Goal: Task Accomplishment & Management: Use online tool/utility

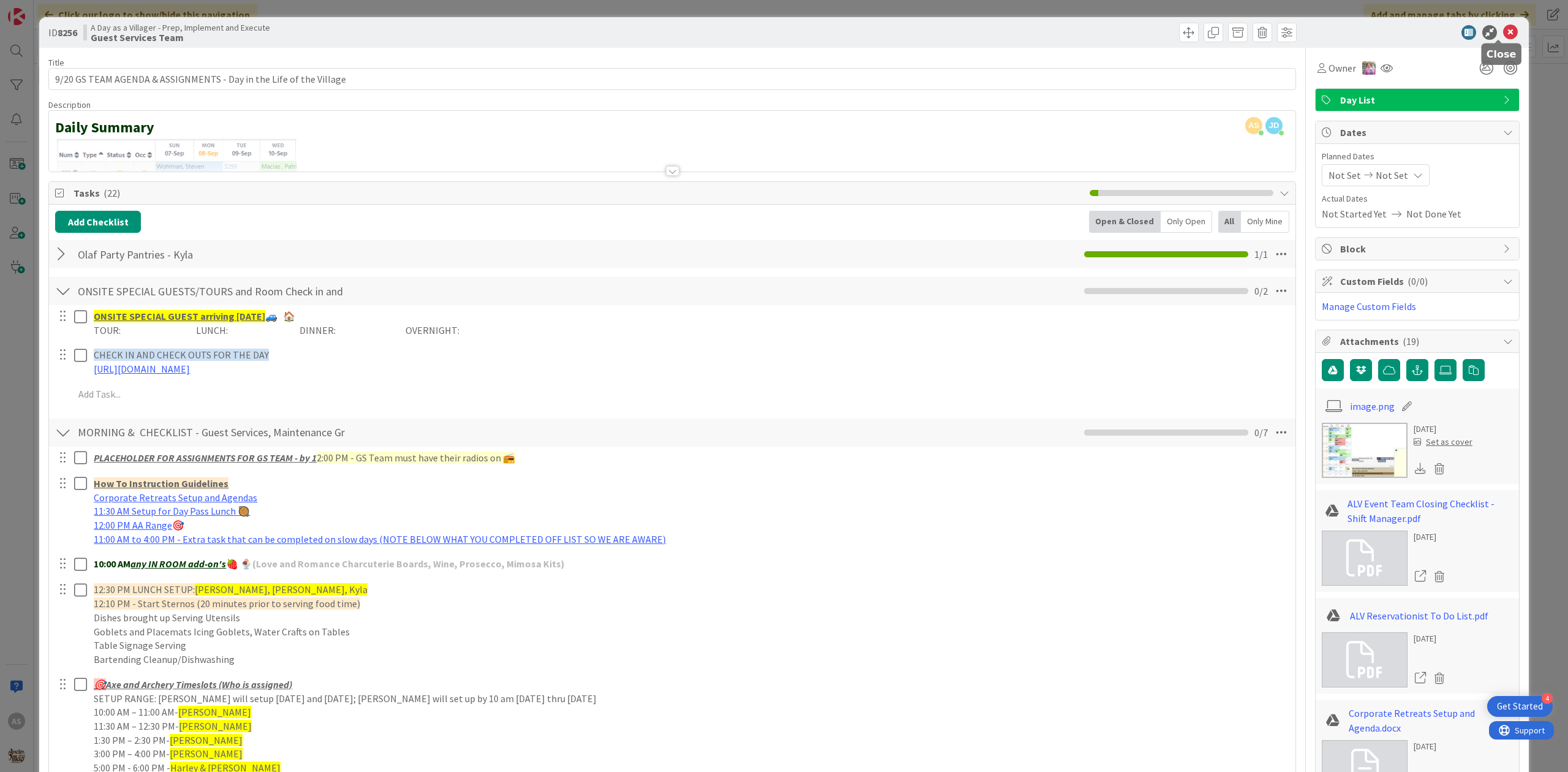
click at [1502, 34] on icon at bounding box center [1509, 32] width 15 height 15
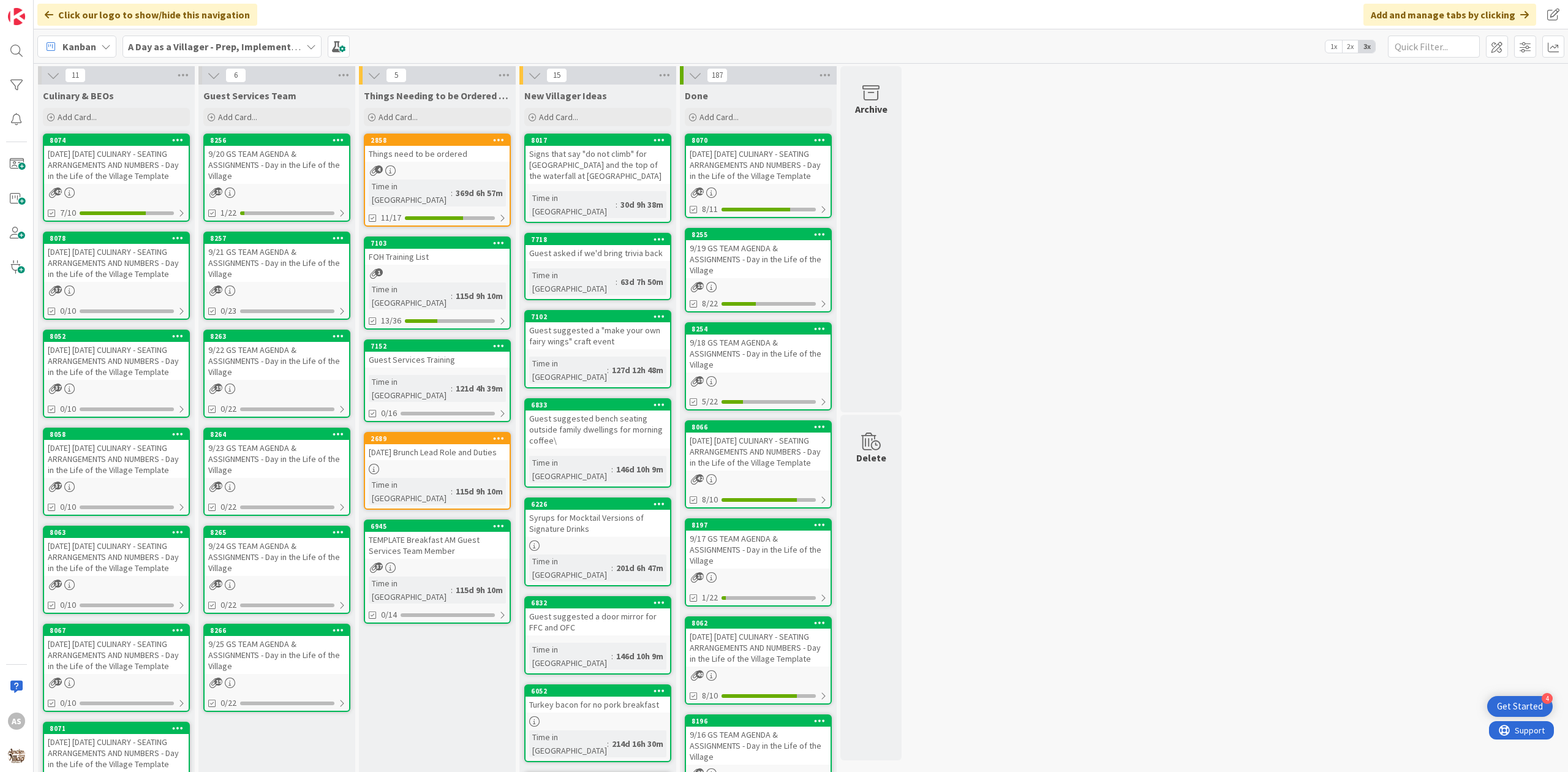
click at [302, 174] on div "9/20 GS TEAM AGENDA & ASSIGNMENTS - Day in the Life of the Village" at bounding box center [276, 164] width 144 height 38
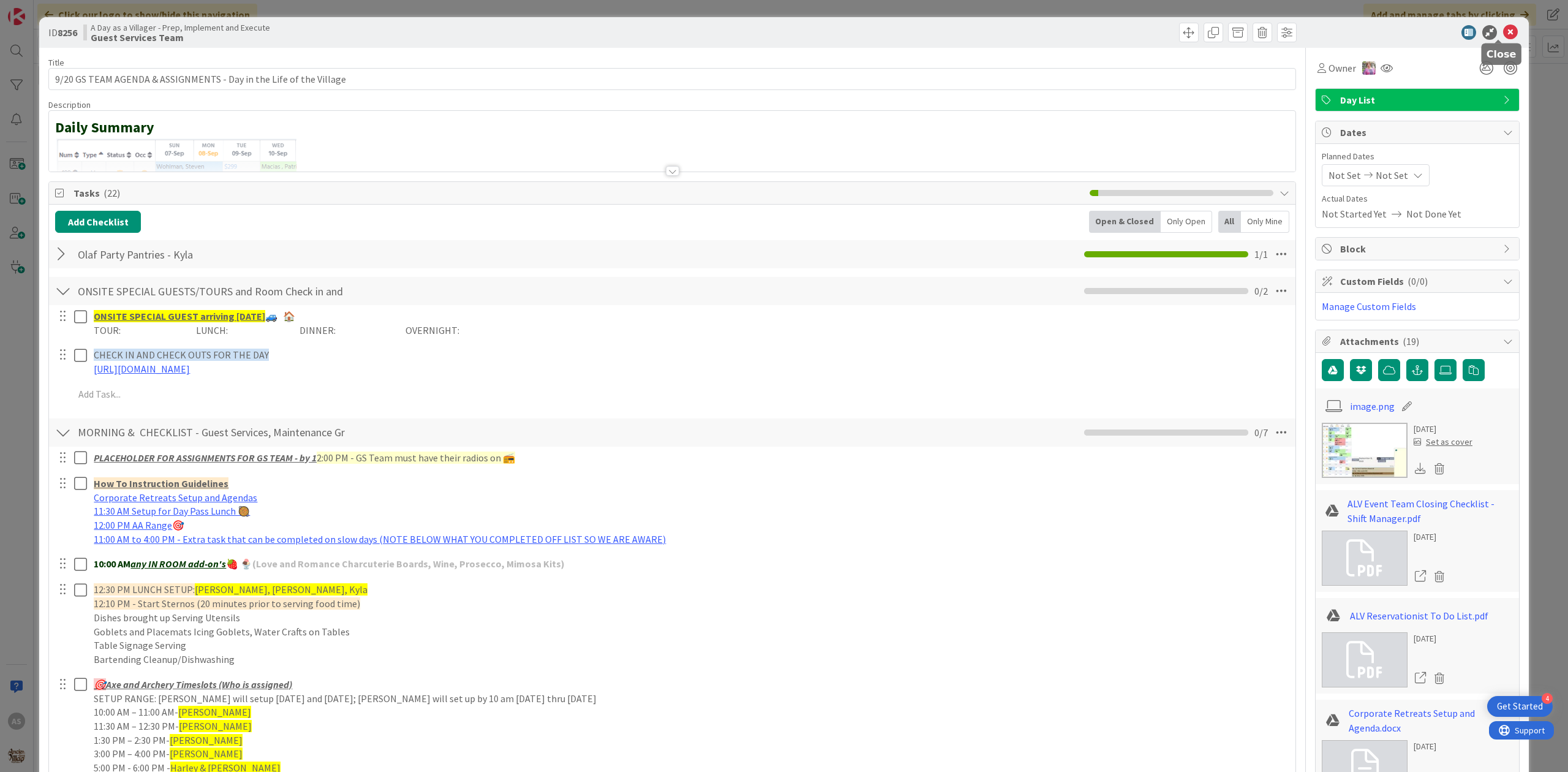
click at [1502, 34] on icon at bounding box center [1509, 32] width 15 height 15
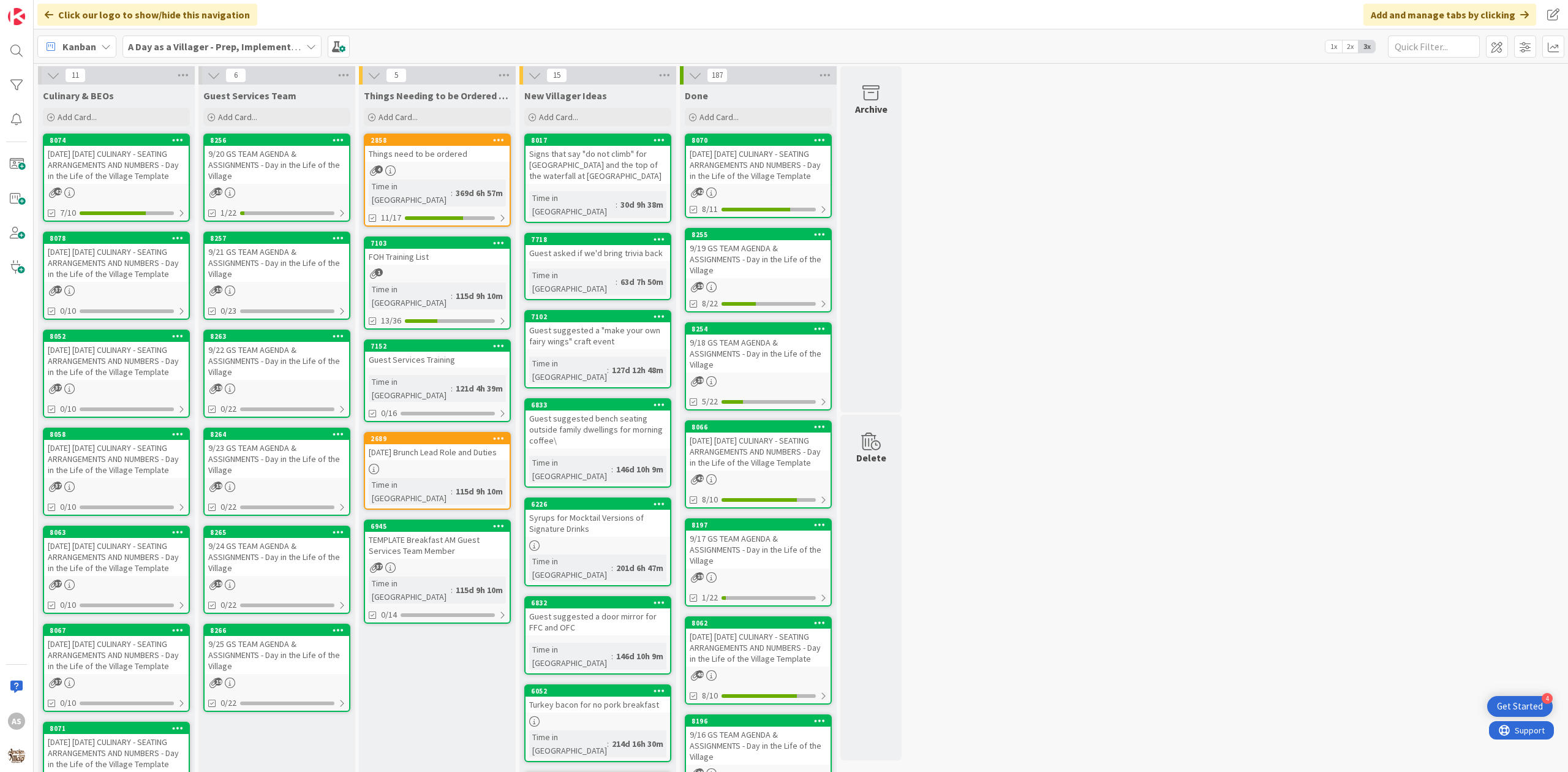
click at [142, 271] on div "[DATE] [DATE] CULINARY - SEATING ARRANGEMENTS AND NUMBERS - Day in the Life of …" at bounding box center [115, 263] width 144 height 38
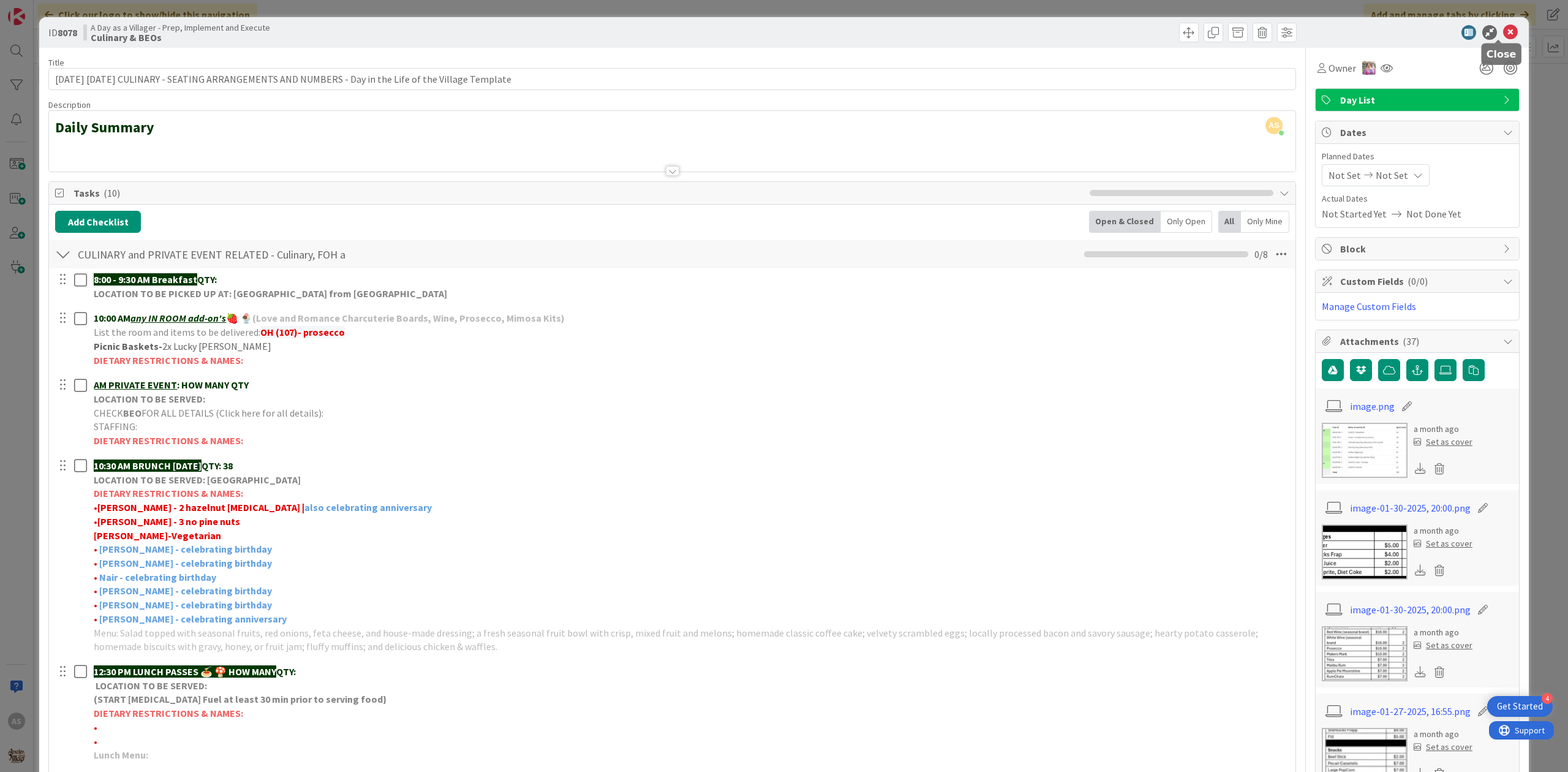
click at [1502, 30] on icon at bounding box center [1509, 32] width 15 height 15
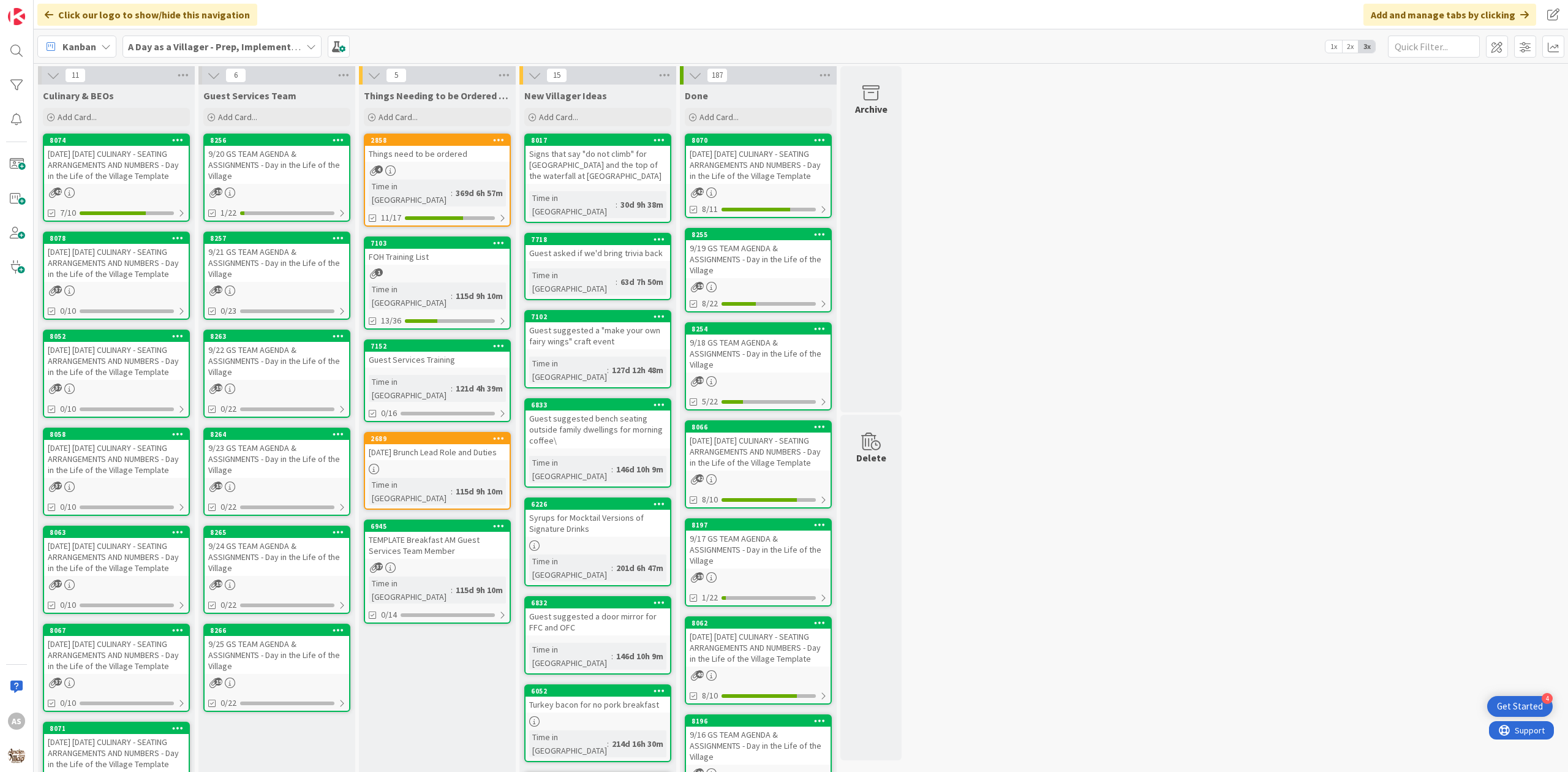
click at [302, 170] on div "9/20 GS TEAM AGENDA & ASSIGNMENTS - Day in the Life of the Village" at bounding box center [276, 164] width 144 height 38
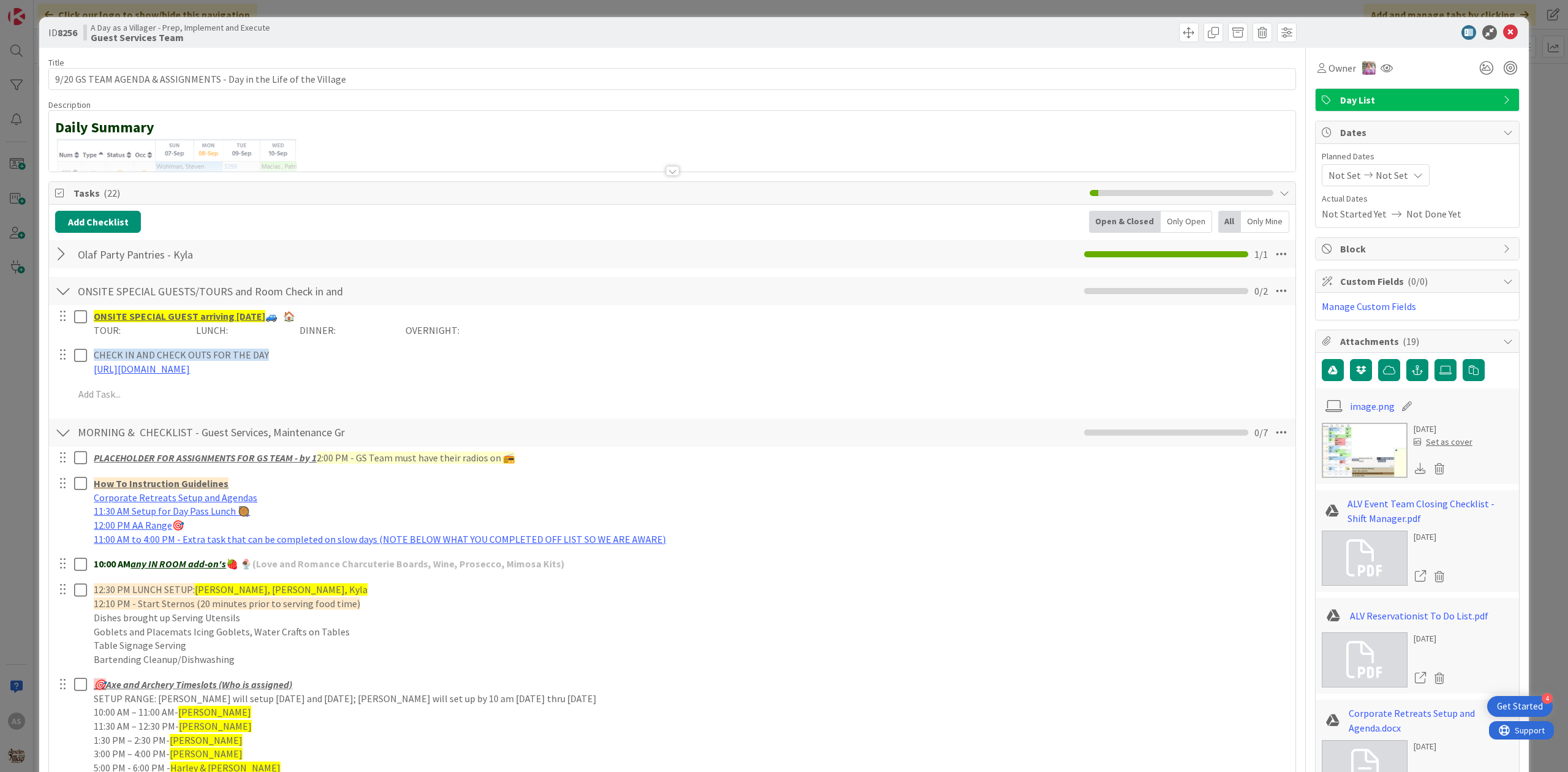
click at [57, 259] on div at bounding box center [63, 254] width 16 height 22
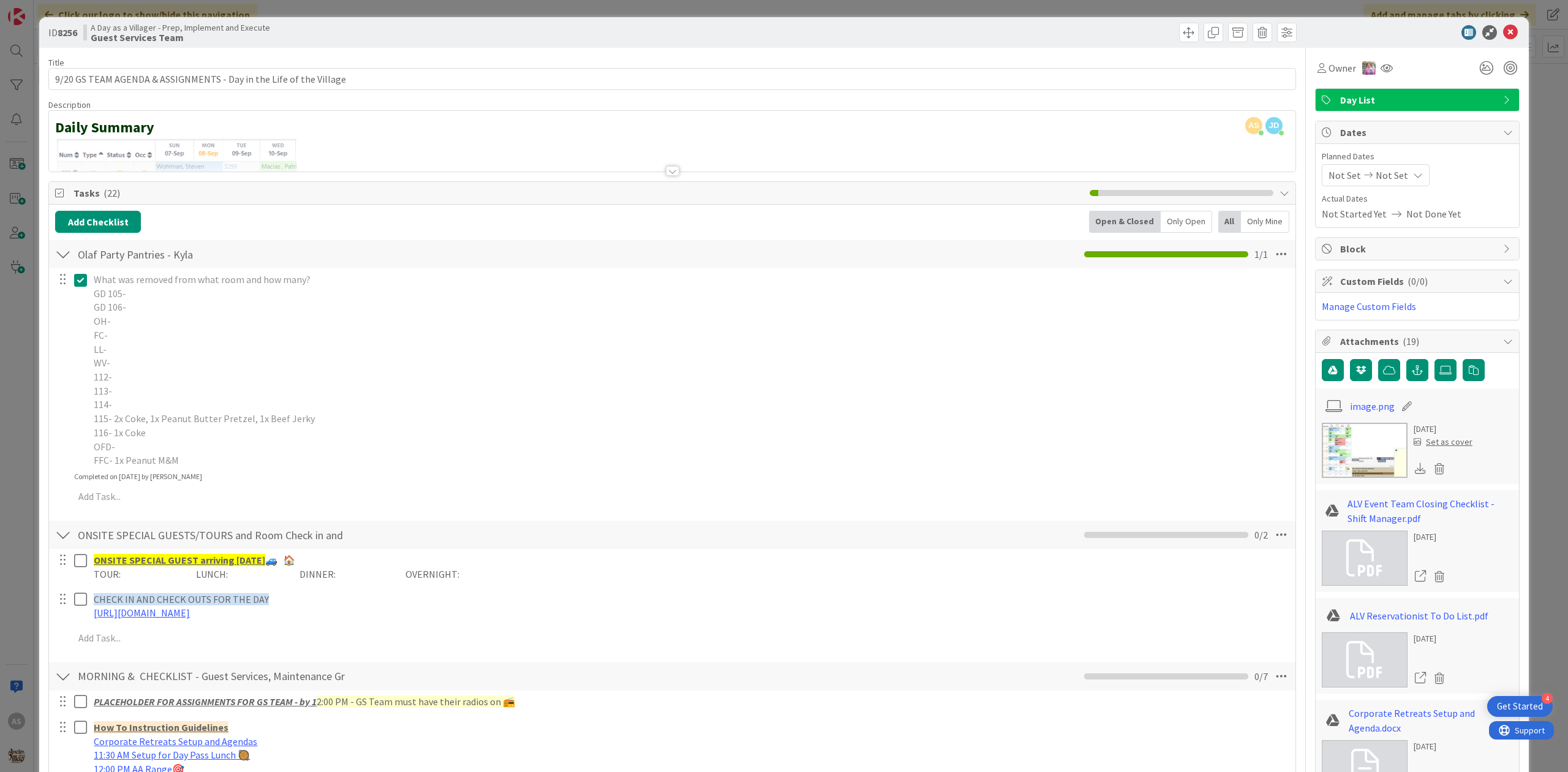
click at [79, 285] on icon at bounding box center [80, 280] width 13 height 15
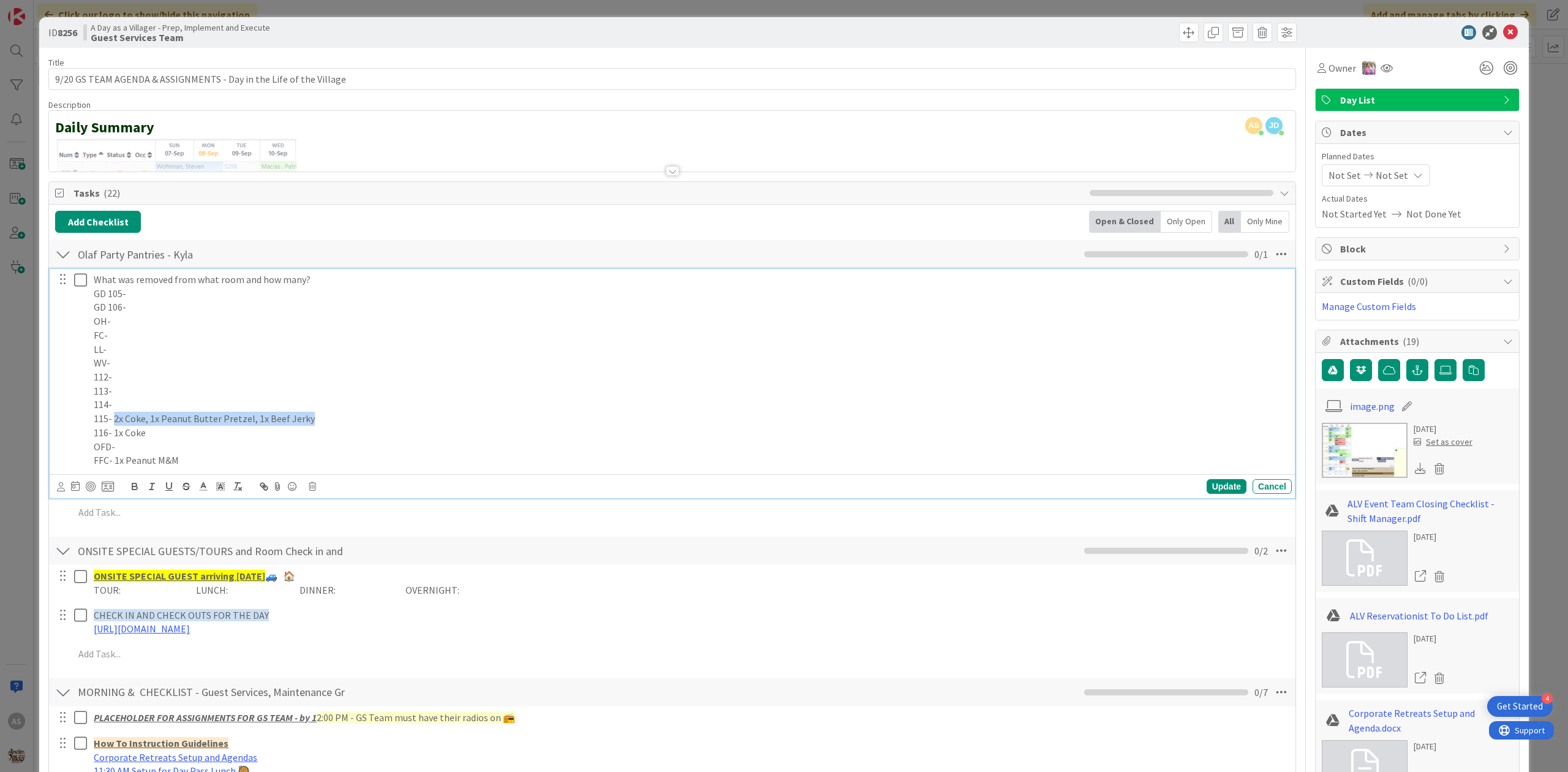
drag, startPoint x: 314, startPoint y: 422, endPoint x: 115, endPoint y: 419, distance: 199.0
click at [115, 419] on p "115- 2x Coke, 1x Peanut Butter Pretzel, 1x Beef Jerky" at bounding box center [690, 418] width 1193 height 14
copy p "2x Coke, 1x Peanut Butter Pretzel, 1x Beef Jerky"
click at [160, 440] on p "116- 1x Coke" at bounding box center [690, 432] width 1193 height 14
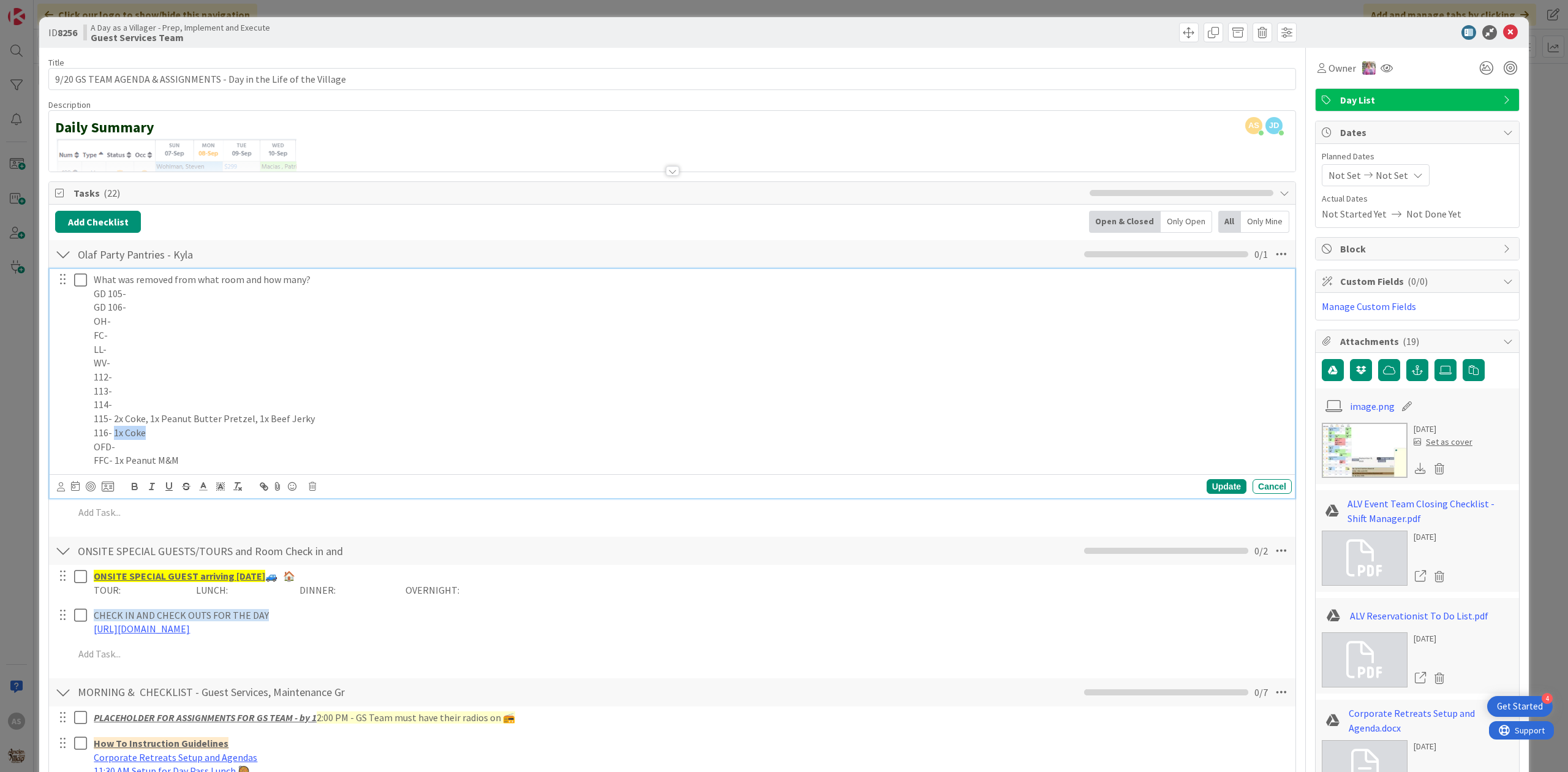
drag, startPoint x: 132, startPoint y: 434, endPoint x: 115, endPoint y: 436, distance: 17.1
click at [115, 436] on p "116- 1x Coke" at bounding box center [690, 432] width 1193 height 14
copy p "1x Coke"
click at [253, 452] on p "OFD-" at bounding box center [690, 447] width 1193 height 14
drag, startPoint x: 211, startPoint y: 464, endPoint x: 113, endPoint y: 458, distance: 98.2
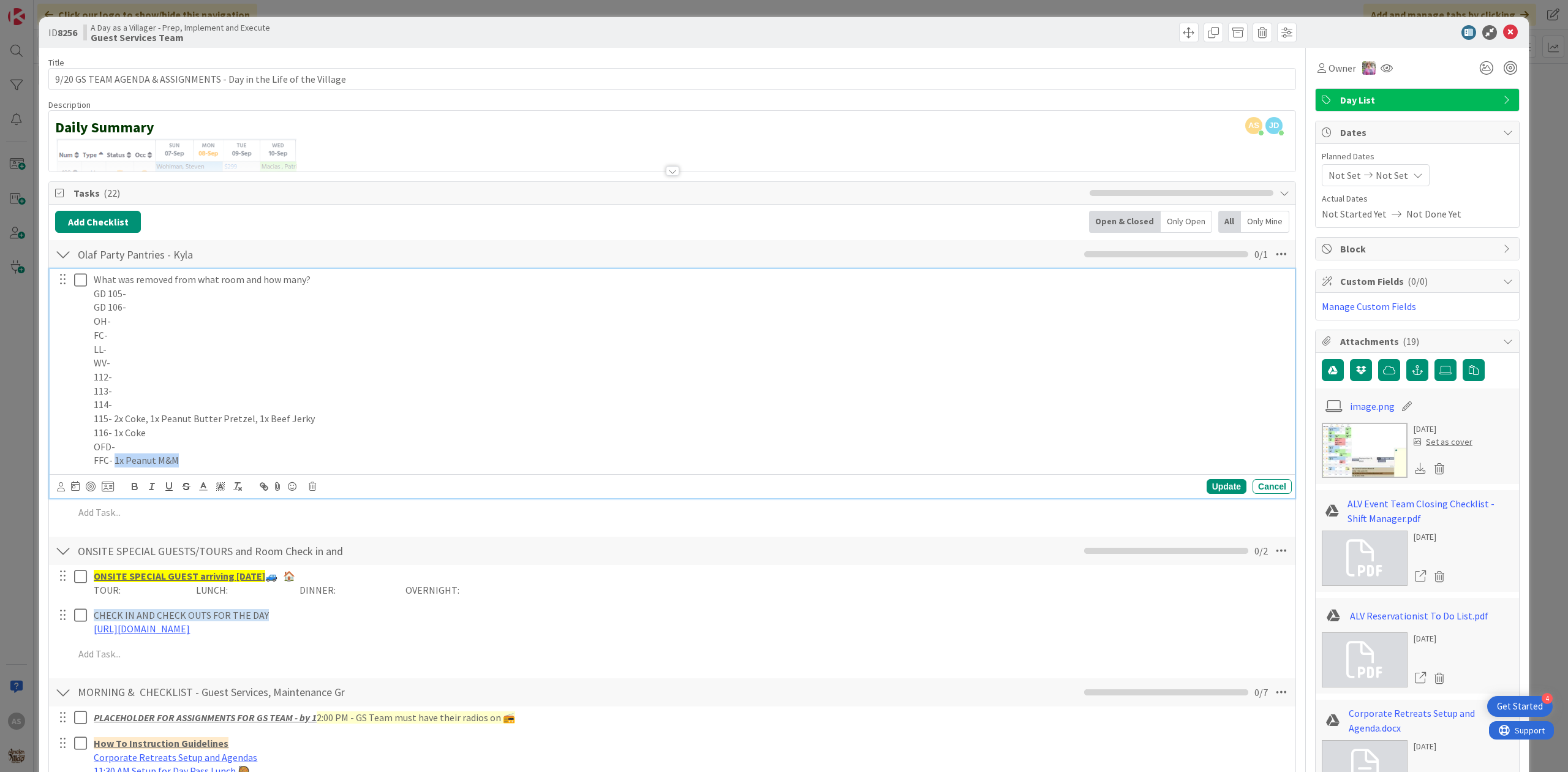
click at [113, 458] on p "FFC- 1x Peanut M&M" at bounding box center [690, 460] width 1193 height 14
copy p "1x Peanut M&M"
click at [314, 427] on p "116- 1x Coke" at bounding box center [690, 432] width 1193 height 14
click at [276, 461] on p "FFC- 1x Peanut M&M" at bounding box center [690, 460] width 1193 height 14
click at [1218, 493] on div "Update" at bounding box center [1227, 486] width 40 height 15
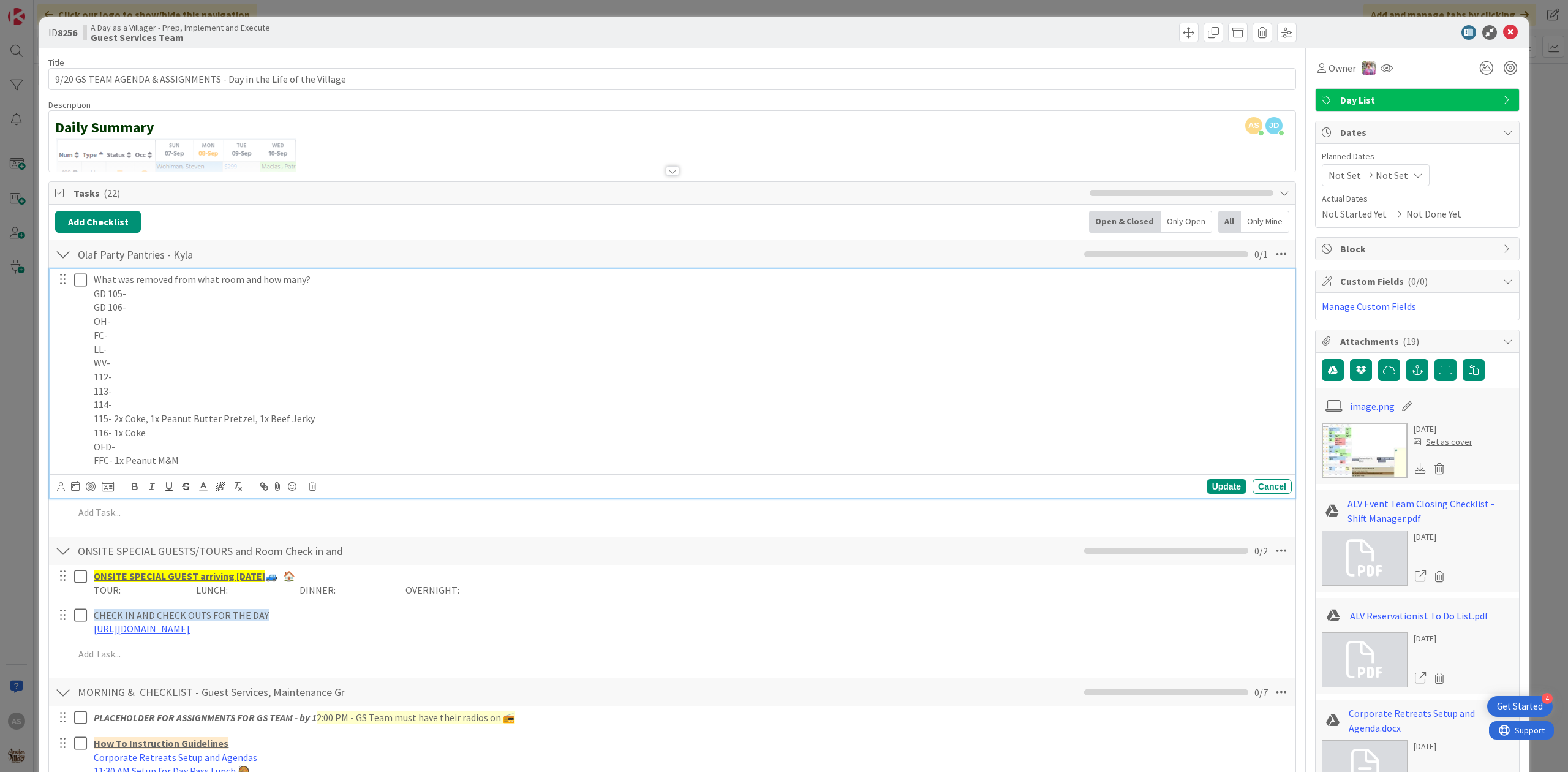
click at [80, 278] on icon at bounding box center [80, 280] width 13 height 15
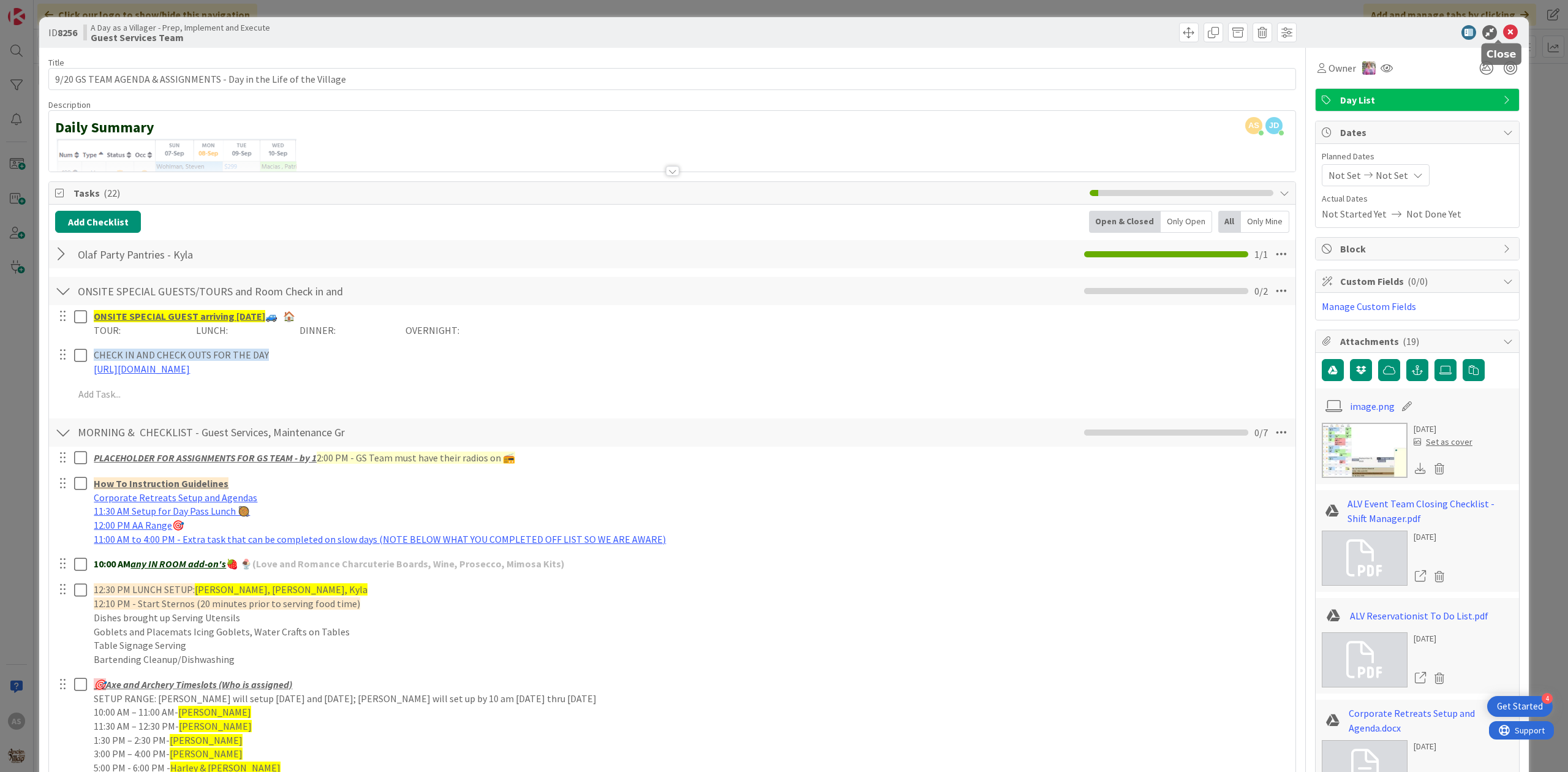
drag, startPoint x: 1501, startPoint y: 36, endPoint x: 1181, endPoint y: 67, distance: 321.5
click at [1502, 36] on icon at bounding box center [1509, 32] width 15 height 15
